Goal: Task Accomplishment & Management: Manage account settings

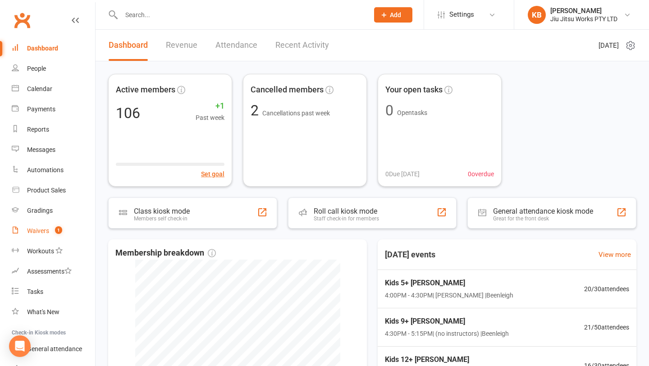
click at [36, 231] on div "Waivers" at bounding box center [38, 230] width 22 height 7
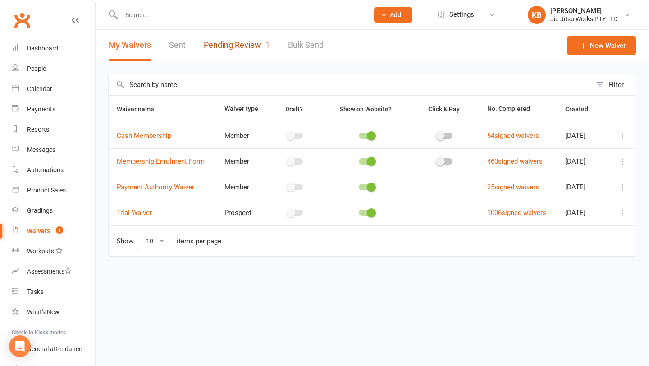
click at [243, 38] on link "Pending Review 1" at bounding box center [237, 45] width 66 height 31
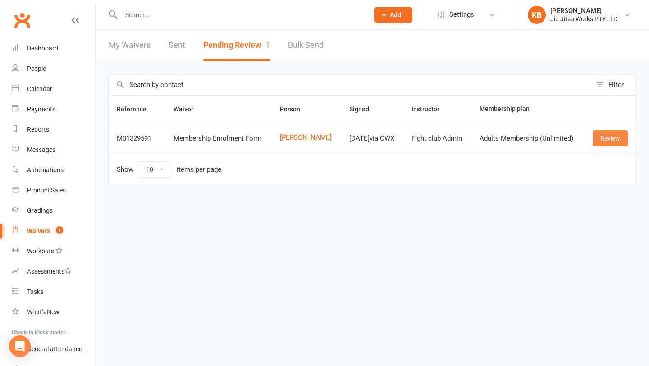
click at [608, 142] on link "Review" at bounding box center [610, 138] width 35 height 16
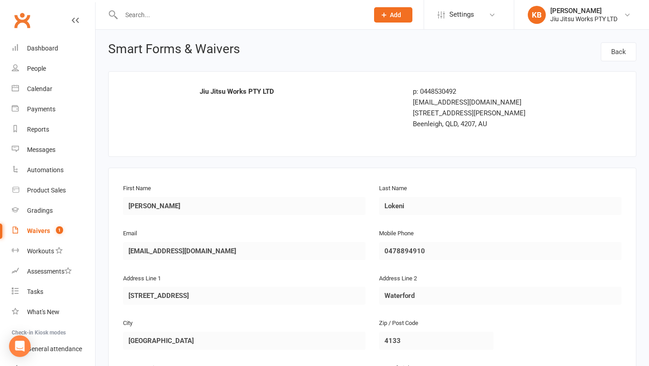
click at [203, 14] on input "text" at bounding box center [241, 15] width 244 height 13
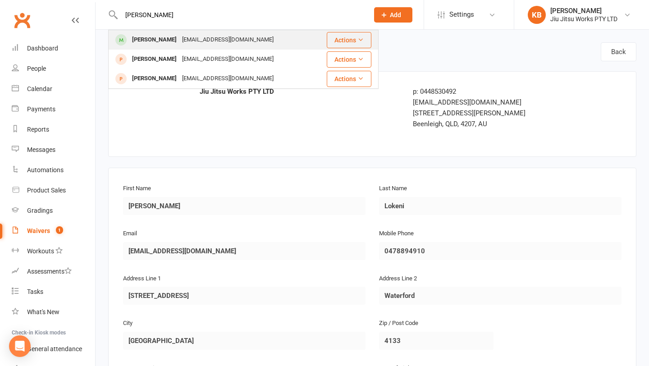
type input "[PERSON_NAME]"
click at [201, 39] on div "[EMAIL_ADDRESS][DOMAIN_NAME]" at bounding box center [227, 39] width 97 height 13
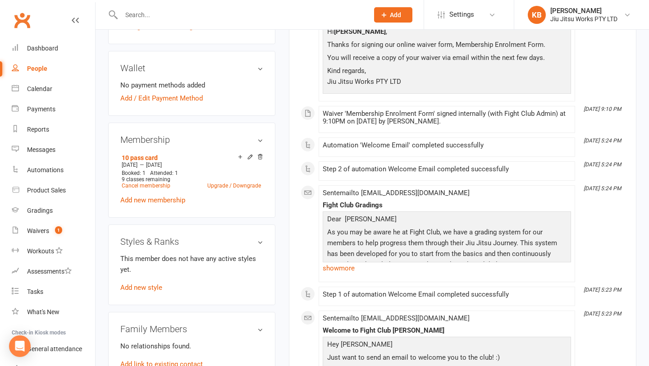
scroll to position [253, 0]
click at [261, 155] on icon at bounding box center [260, 156] width 6 height 6
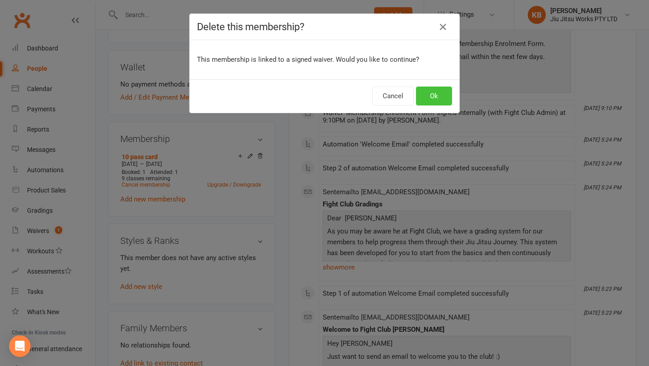
click at [434, 100] on button "Ok" at bounding box center [434, 96] width 36 height 19
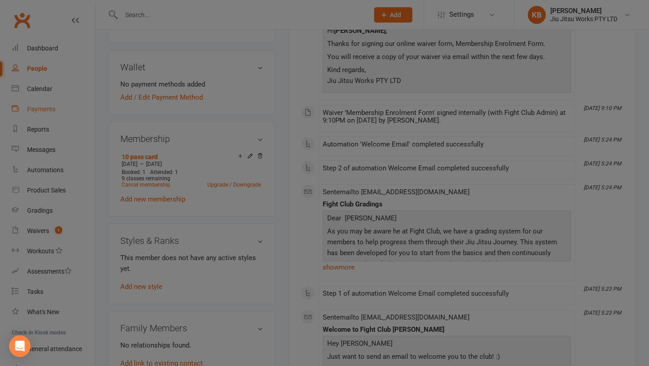
scroll to position [251, 0]
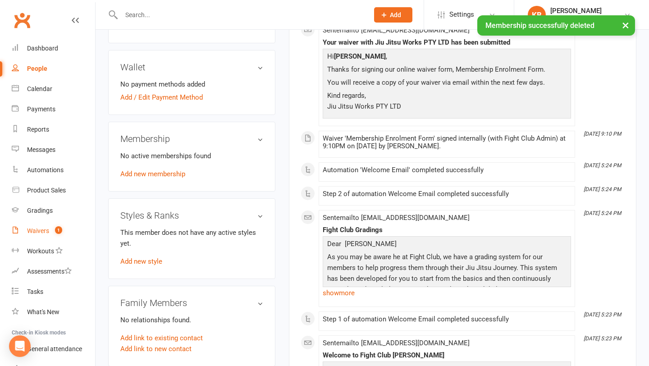
click at [40, 236] on link "Waivers 1" at bounding box center [53, 231] width 83 height 20
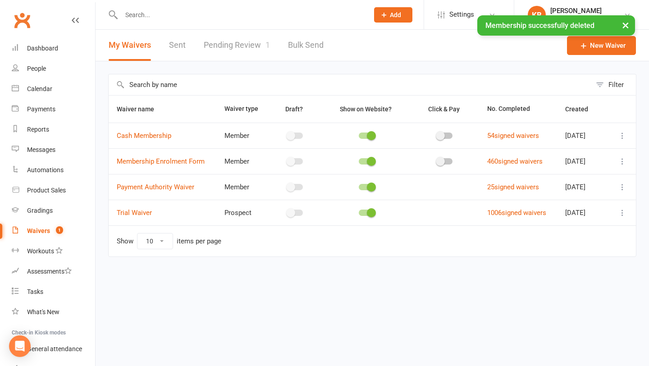
click at [242, 39] on link "Pending Review 1" at bounding box center [237, 45] width 66 height 31
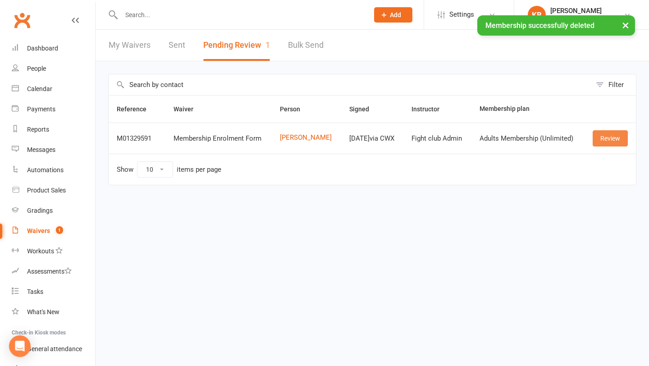
click at [608, 138] on link "Review" at bounding box center [610, 138] width 35 height 16
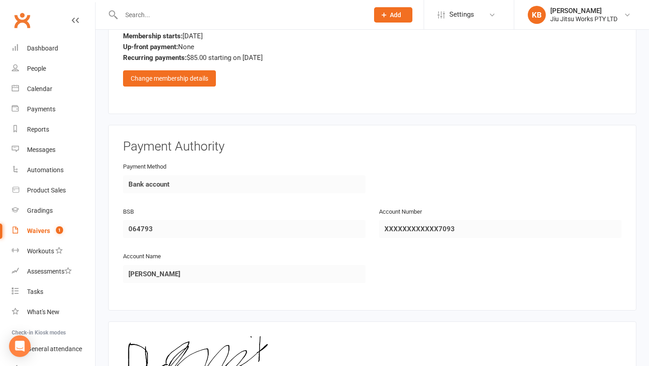
scroll to position [863, 0]
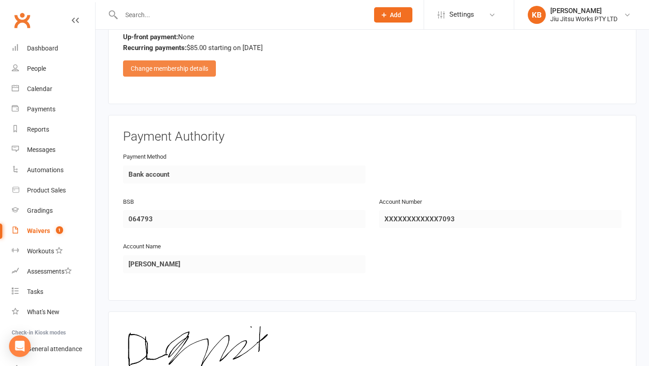
click at [205, 68] on div "Change membership details" at bounding box center [169, 68] width 93 height 16
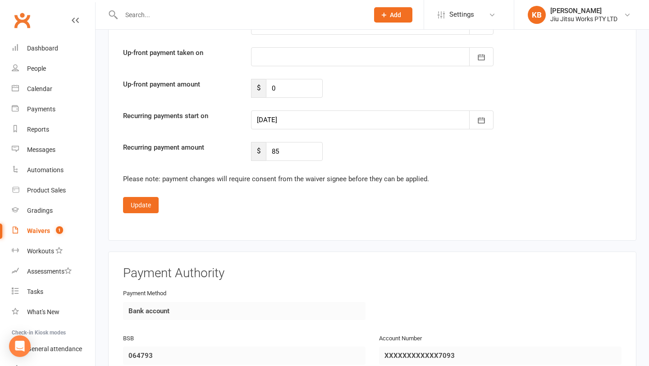
scroll to position [1480, 0]
click at [140, 205] on button "Update" at bounding box center [141, 204] width 36 height 16
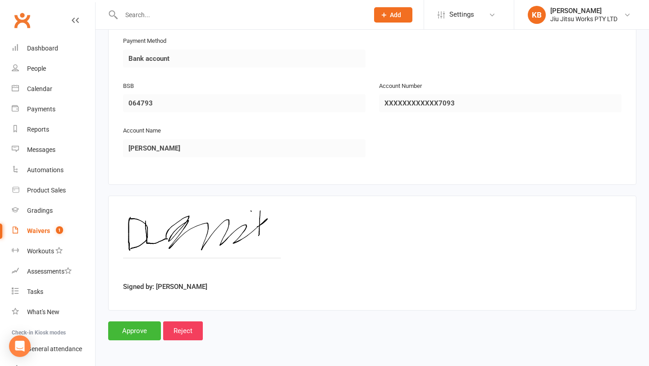
scroll to position [976, 0]
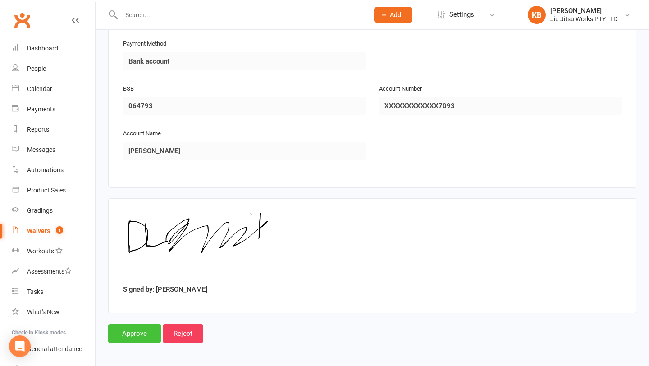
click at [141, 333] on input "Approve" at bounding box center [134, 333] width 53 height 19
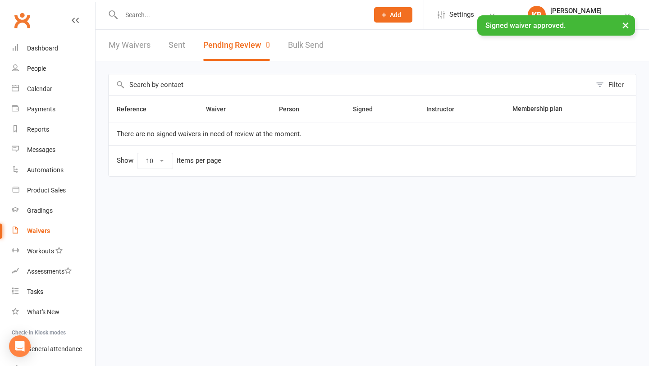
click at [166, 15] on div "× Signed waiver approved." at bounding box center [318, 15] width 637 height 0
click at [165, 13] on input "text" at bounding box center [241, 15] width 244 height 13
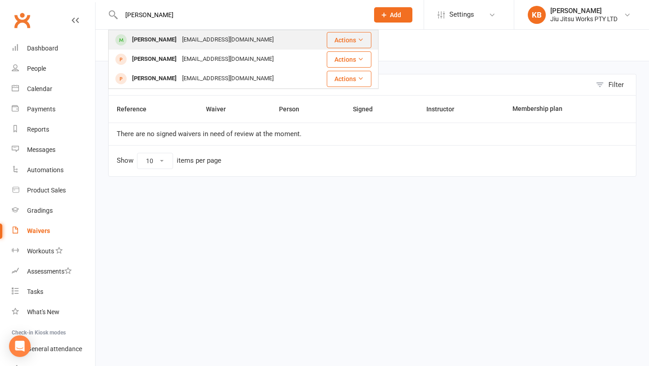
type input "[PERSON_NAME]"
click at [179, 39] on div "[EMAIL_ADDRESS][DOMAIN_NAME]" at bounding box center [227, 39] width 97 height 13
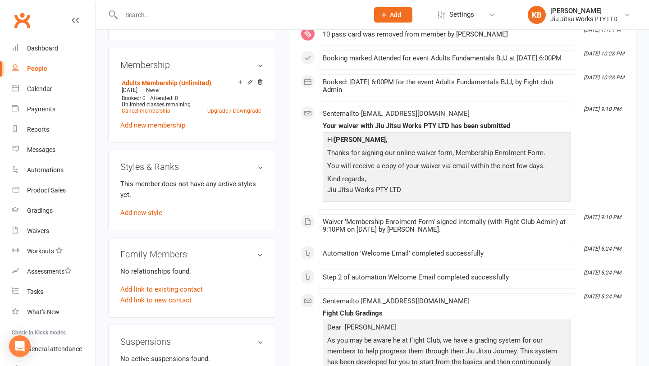
scroll to position [336, 0]
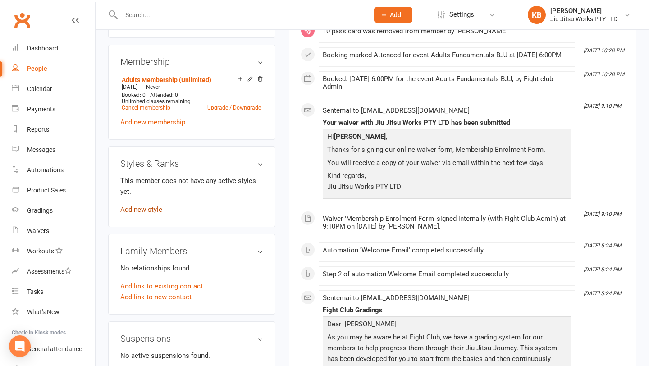
click at [154, 210] on link "Add new style" at bounding box center [141, 209] width 42 height 8
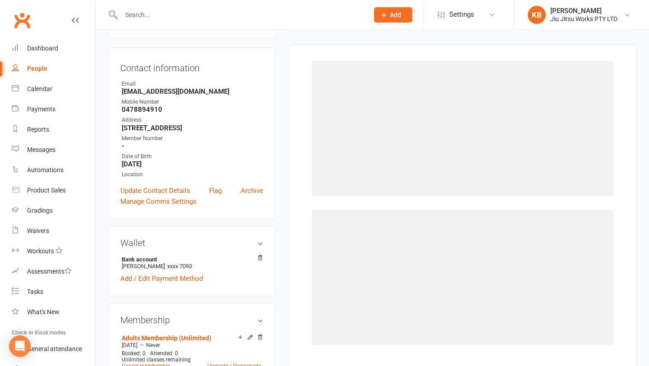
scroll to position [77, 0]
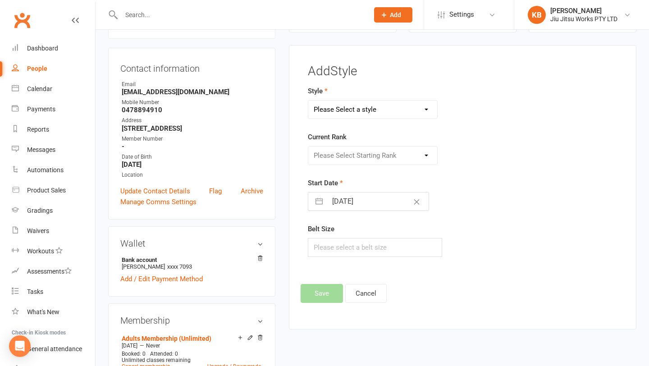
click at [373, 107] on select "Please Select a style Adults Brazilian Jiu Jitsu Kids 12+ Brazilian Jiu Jitsu K…" at bounding box center [372, 109] width 129 height 18
select select "1539"
click at [308, 100] on select "Please Select a style Adults Brazilian Jiu Jitsu Kids 12+ Brazilian Jiu Jitsu K…" at bounding box center [372, 109] width 129 height 18
click at [374, 151] on select "Please Select Starting Rank White Belt White Belt 1st Degree White Belt 2nd Deg…" at bounding box center [372, 155] width 129 height 18
select select "14902"
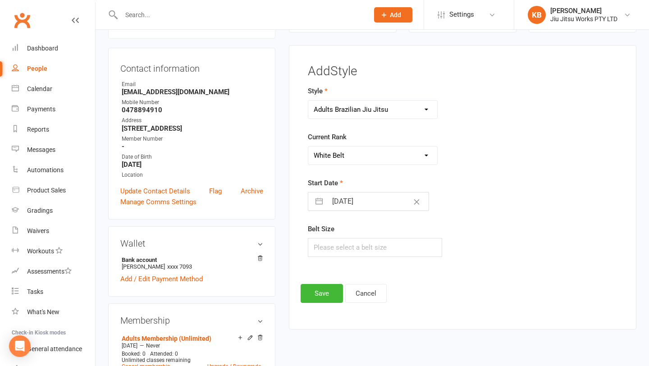
click at [308, 146] on select "Please Select Starting Rank White Belt White Belt 1st Degree White Belt 2nd Deg…" at bounding box center [372, 155] width 129 height 18
click at [320, 294] on button "Save" at bounding box center [322, 293] width 42 height 19
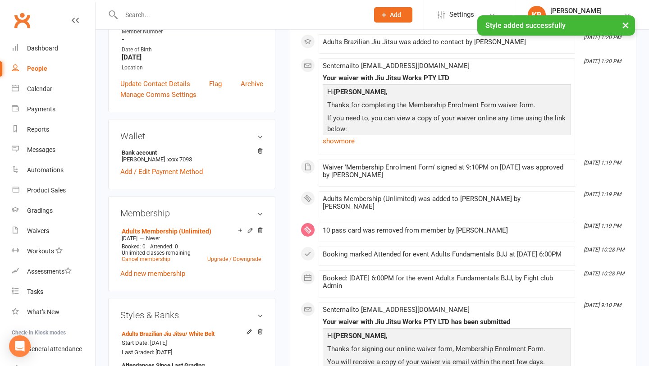
scroll to position [185, 0]
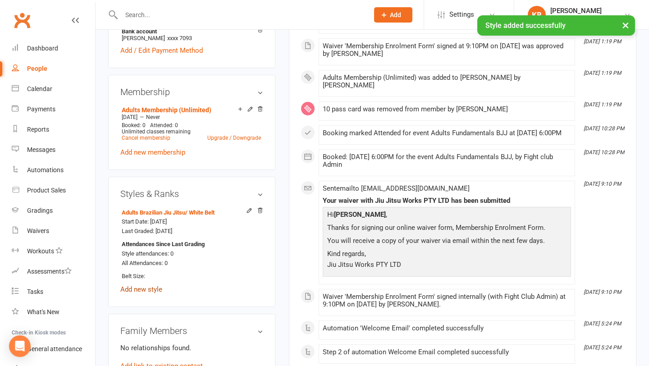
click at [140, 290] on link "Add new style" at bounding box center [141, 289] width 42 height 8
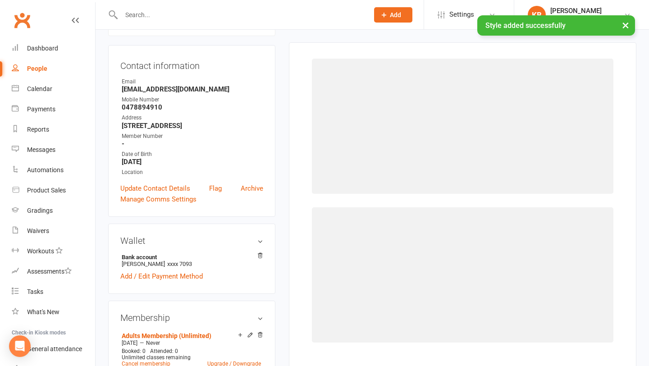
scroll to position [77, 0]
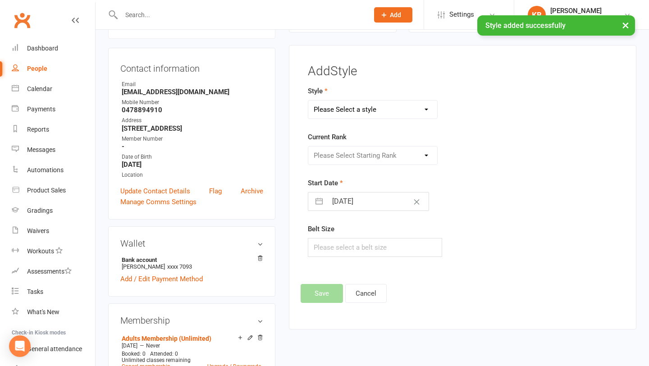
click at [369, 105] on select "Please Select a style Adults Brazilian Jiu Jitsu Kids 12+ Brazilian Jiu Jitsu K…" at bounding box center [372, 109] width 129 height 18
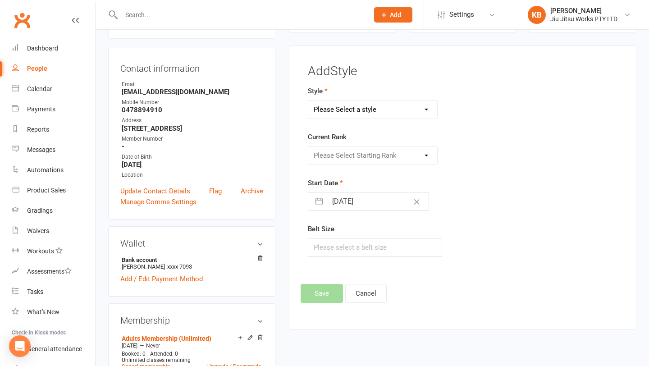
select select "1547"
click at [308, 100] on select "Please Select a style Adults Brazilian Jiu Jitsu Kids 12+ Brazilian Jiu Jitsu K…" at bounding box center [372, 109] width 129 height 18
click at [357, 153] on select "Please Select Starting Rank White White Belt 1st Degree White Belt 2nd Degree W…" at bounding box center [372, 155] width 129 height 18
select select "14965"
click at [308, 146] on select "Please Select Starting Rank White White Belt 1st Degree White Belt 2nd Degree W…" at bounding box center [372, 155] width 129 height 18
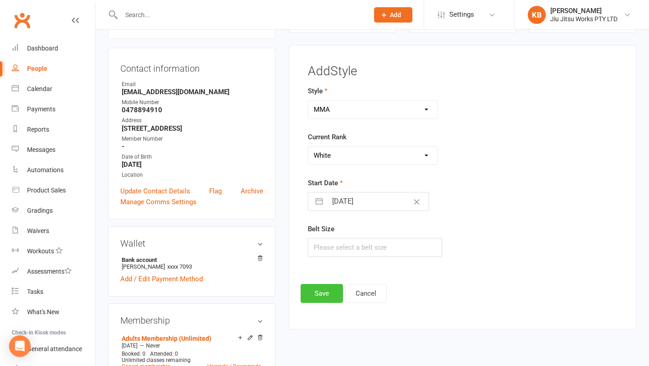
click at [324, 292] on button "Save" at bounding box center [322, 293] width 42 height 19
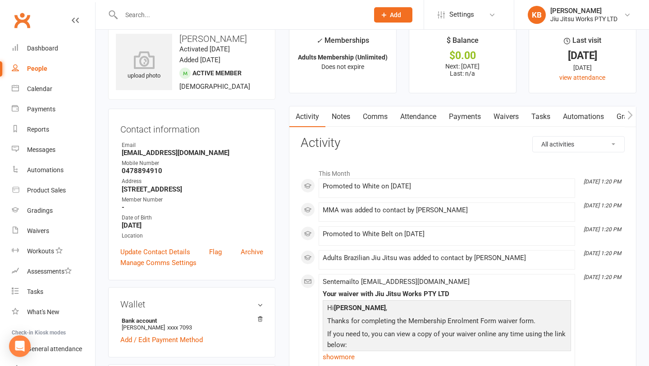
scroll to position [17, 0]
click at [458, 119] on link "Payments" at bounding box center [465, 116] width 45 height 21
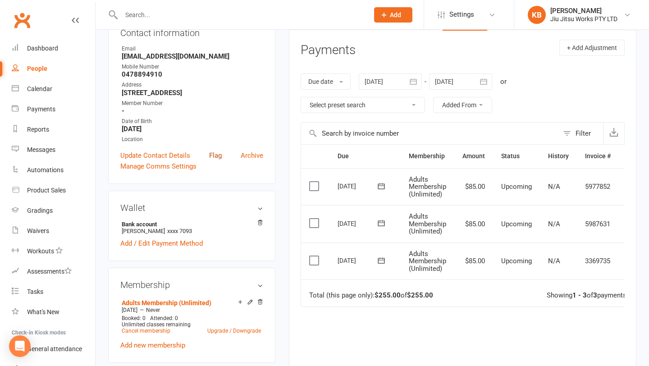
scroll to position [106, 0]
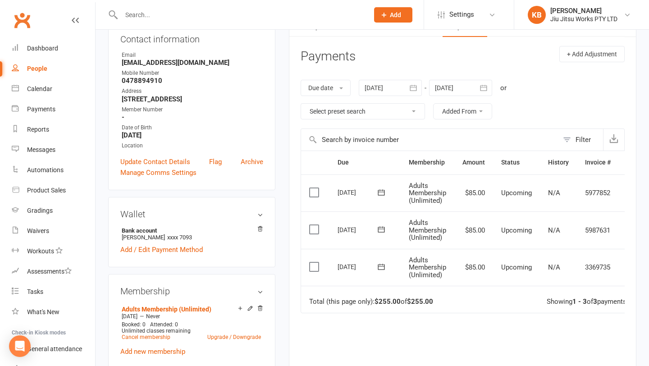
drag, startPoint x: 339, startPoint y: 267, endPoint x: 360, endPoint y: 266, distance: 21.2
click at [360, 266] on div "[DATE]" at bounding box center [358, 267] width 41 height 14
click at [176, 19] on input "text" at bounding box center [241, 15] width 244 height 13
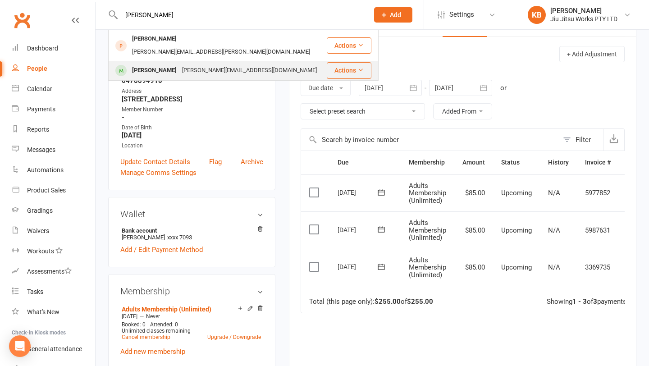
type input "[PERSON_NAME]"
click at [185, 64] on div "[PERSON_NAME][EMAIL_ADDRESS][DOMAIN_NAME]" at bounding box center [249, 70] width 140 height 13
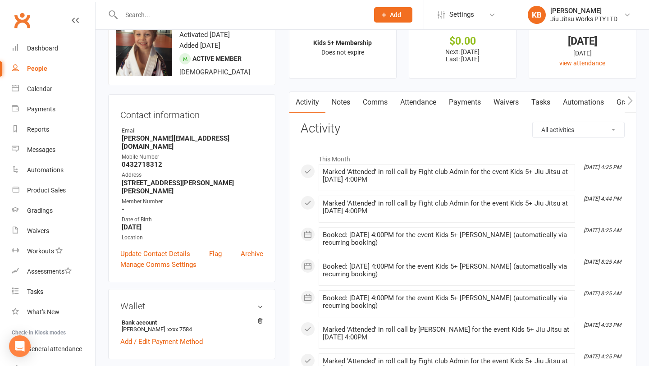
scroll to position [31, 0]
click at [466, 97] on link "Payments" at bounding box center [465, 101] width 45 height 21
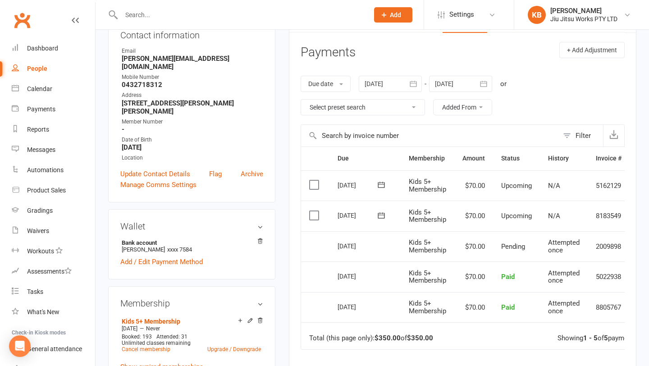
scroll to position [110, 0]
drag, startPoint x: 338, startPoint y: 244, endPoint x: 383, endPoint y: 247, distance: 44.2
click at [383, 247] on div "[DATE]" at bounding box center [365, 245] width 55 height 13
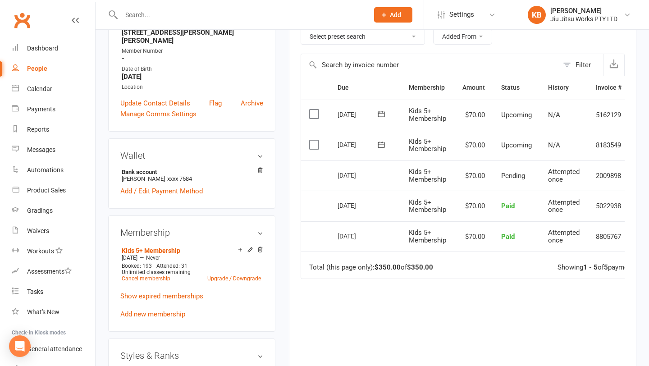
scroll to position [194, 0]
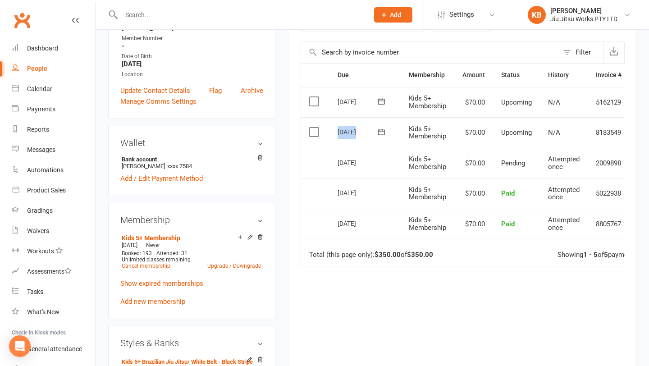
drag, startPoint x: 337, startPoint y: 133, endPoint x: 379, endPoint y: 133, distance: 41.5
click at [379, 133] on div "[DATE]" at bounding box center [365, 131] width 55 height 13
drag, startPoint x: 465, startPoint y: 131, endPoint x: 494, endPoint y: 131, distance: 29.3
click at [494, 131] on tr "Select this [DATE] [PERSON_NAME] Kids 5+ Membership $70.00 Upcoming N/A 8183549…" at bounding box center [479, 132] width 356 height 31
click at [224, 265] on link "Upgrade / Downgrade" at bounding box center [234, 266] width 54 height 6
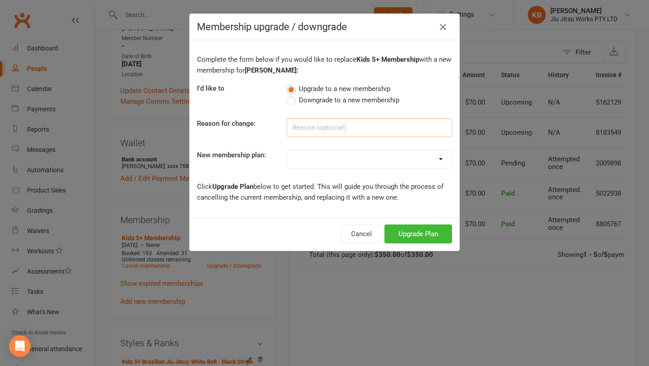
click at [334, 126] on input at bounding box center [369, 127] width 165 height 19
click at [329, 163] on select "Adults Membership (2 x per wk) Adults 10% (2 x per wk) Adults 30% (2 x per wk) …" at bounding box center [369, 159] width 164 height 18
select select "16"
click at [287, 150] on select "Adults Membership (2 x per wk) Adults 10% (2 x per wk) Adults 30% (2 x per wk) …" at bounding box center [369, 159] width 164 height 18
click at [444, 28] on icon "button" at bounding box center [443, 27] width 11 height 11
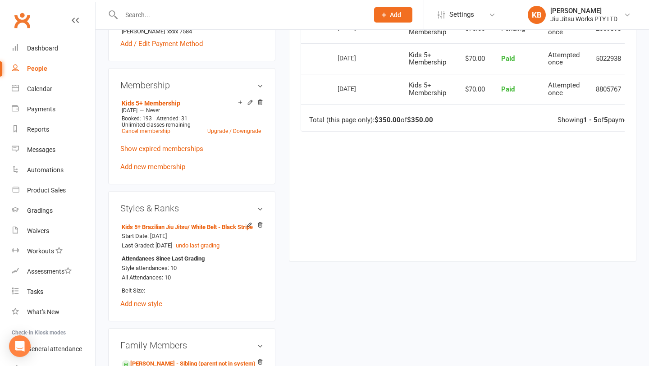
scroll to position [330, 0]
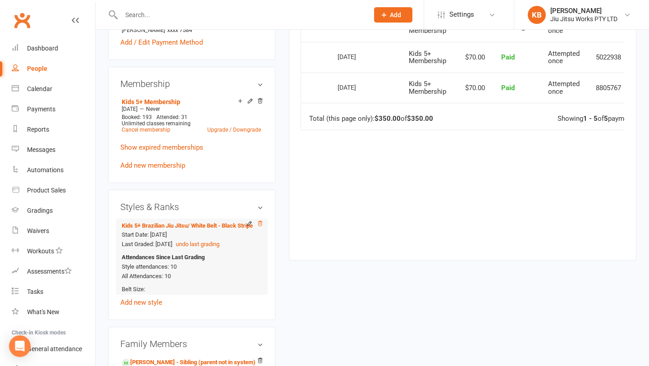
click at [259, 223] on icon at bounding box center [260, 223] width 6 height 6
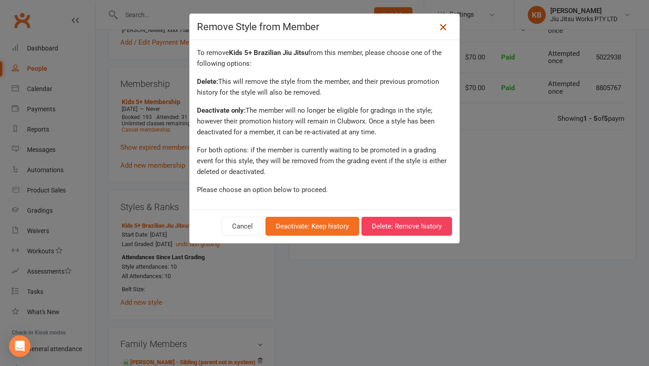
click at [445, 23] on icon at bounding box center [443, 27] width 11 height 11
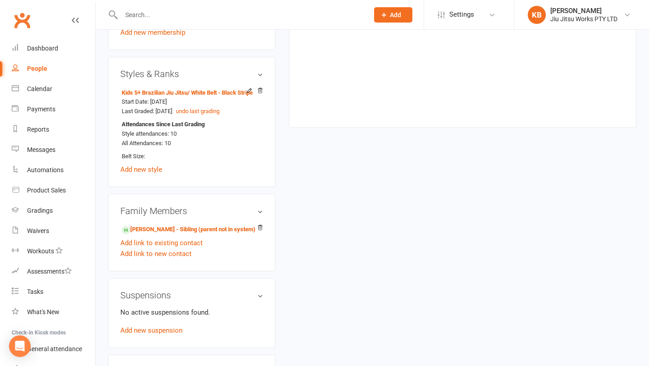
scroll to position [447, 0]
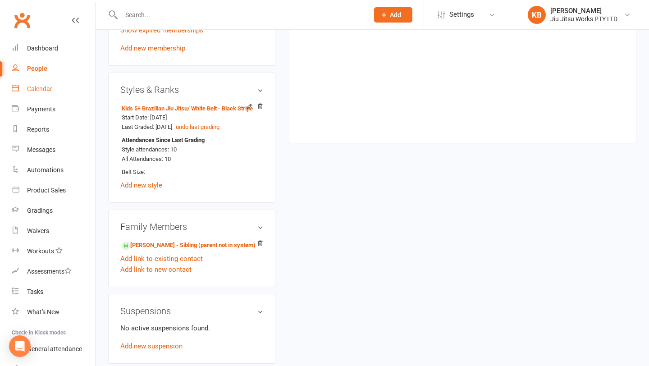
click at [27, 90] on div "Calendar" at bounding box center [39, 88] width 25 height 7
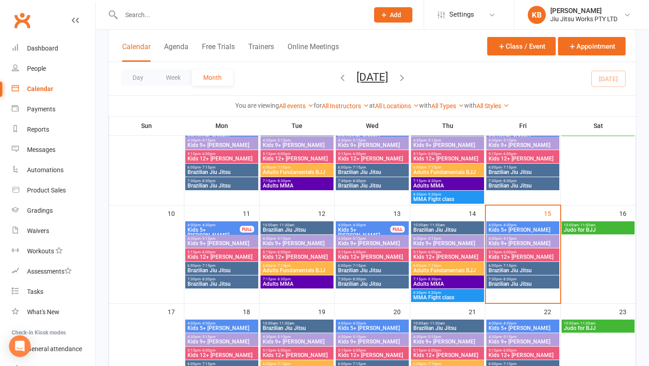
scroll to position [185, 0]
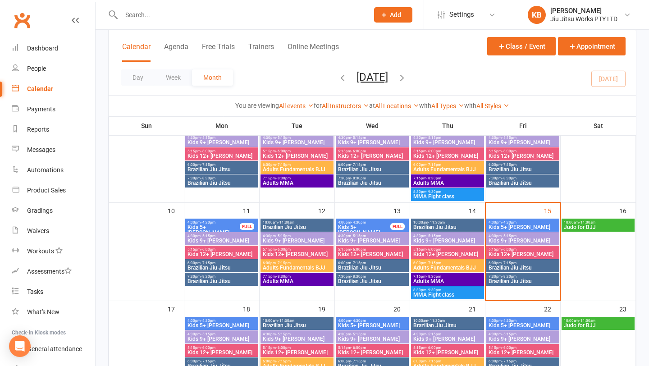
click at [523, 239] on span "Kids 9+ [PERSON_NAME]" at bounding box center [522, 240] width 69 height 5
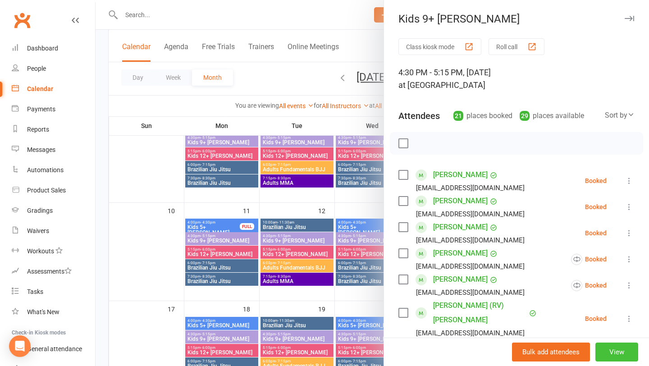
click at [612, 353] on button "View" at bounding box center [616, 351] width 43 height 19
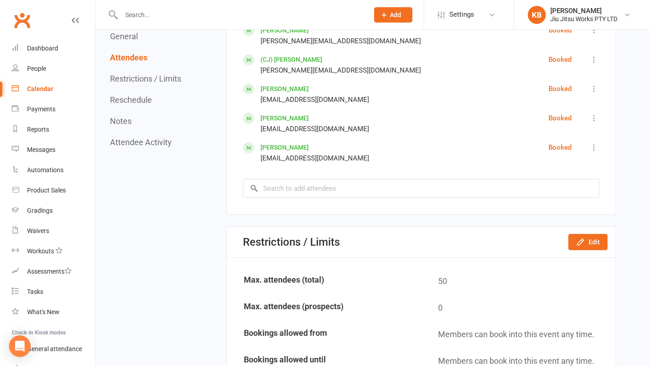
scroll to position [946, 0]
click at [342, 183] on input "search" at bounding box center [421, 187] width 356 height 19
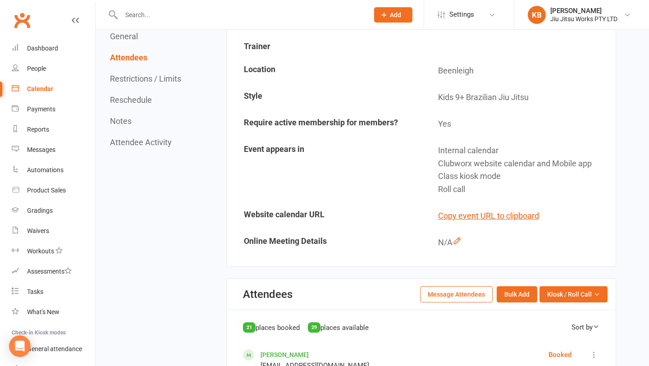
scroll to position [106, 0]
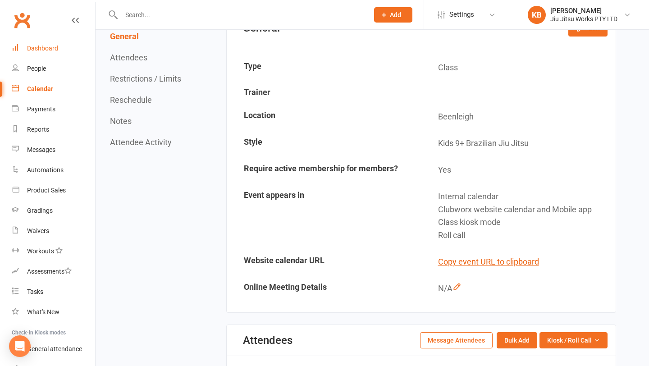
click at [40, 46] on div "Dashboard" at bounding box center [42, 48] width 31 height 7
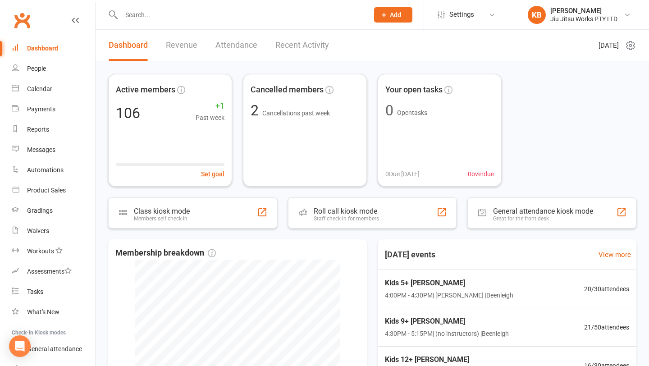
click at [158, 17] on input "text" at bounding box center [241, 15] width 244 height 13
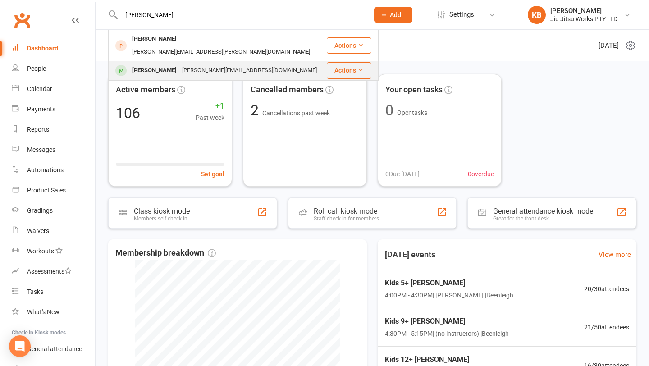
type input "[PERSON_NAME]"
click at [179, 64] on div "[PERSON_NAME][EMAIL_ADDRESS][DOMAIN_NAME]" at bounding box center [249, 70] width 140 height 13
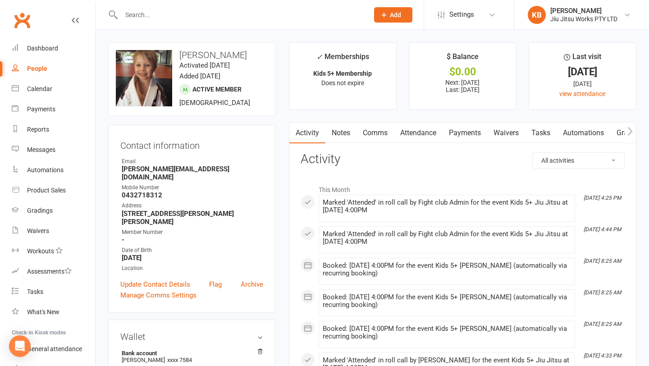
click at [518, 135] on link "Waivers" at bounding box center [506, 133] width 38 height 21
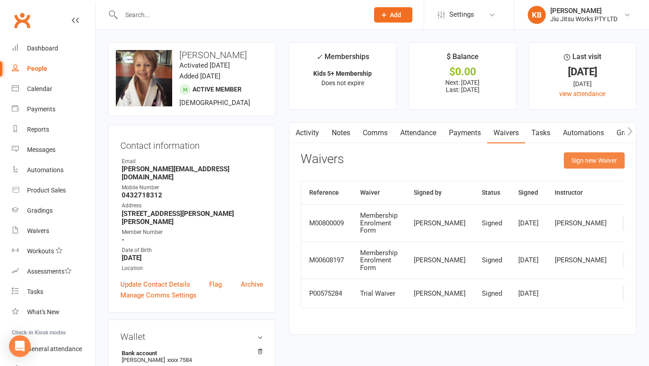
click at [597, 161] on button "Sign new Waiver" at bounding box center [594, 160] width 61 height 16
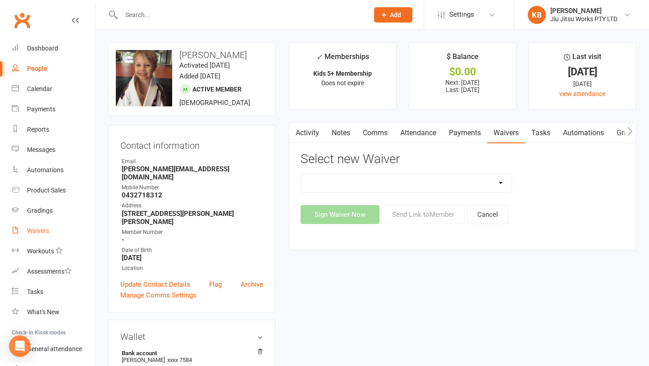
click at [48, 233] on div "Waivers" at bounding box center [38, 230] width 22 height 7
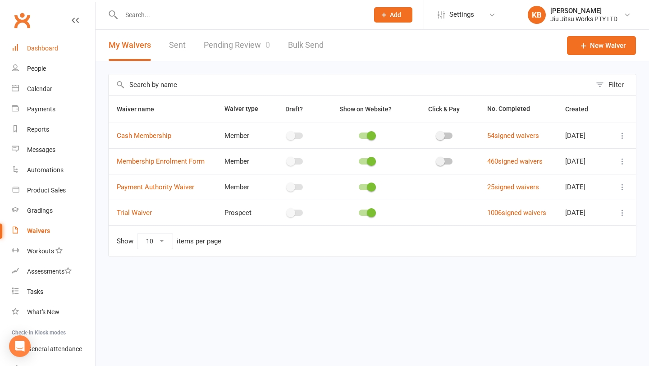
click at [46, 49] on div "Dashboard" at bounding box center [42, 48] width 31 height 7
